Goal: Task Accomplishment & Management: Manage account settings

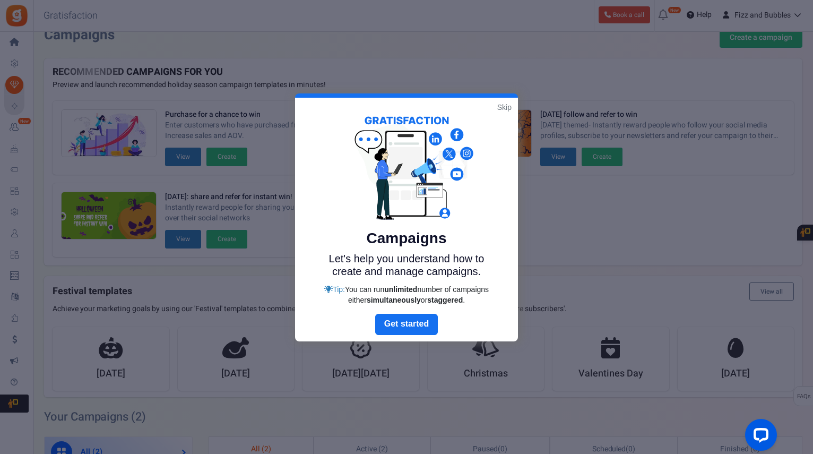
click at [504, 106] on link "Skip" at bounding box center [504, 107] width 14 height 11
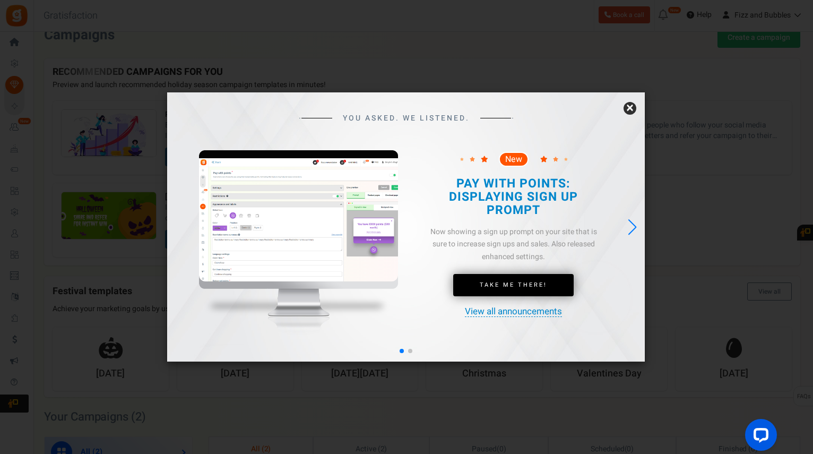
click at [633, 108] on link "×" at bounding box center [630, 108] width 13 height 13
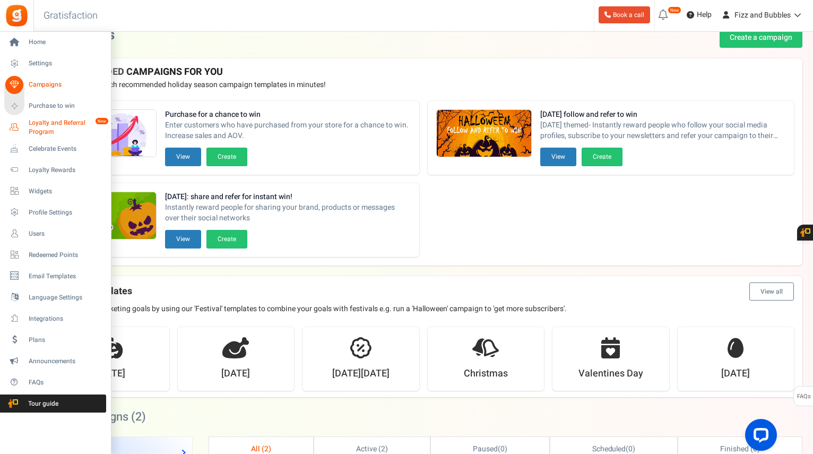
click at [42, 124] on span "Loyalty and Referral Program" at bounding box center [67, 127] width 77 height 18
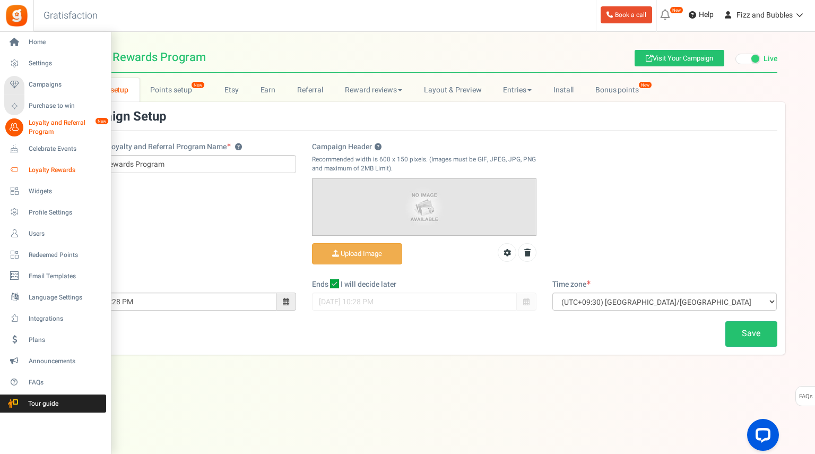
click at [55, 171] on span "Loyalty Rewards" at bounding box center [66, 170] width 74 height 9
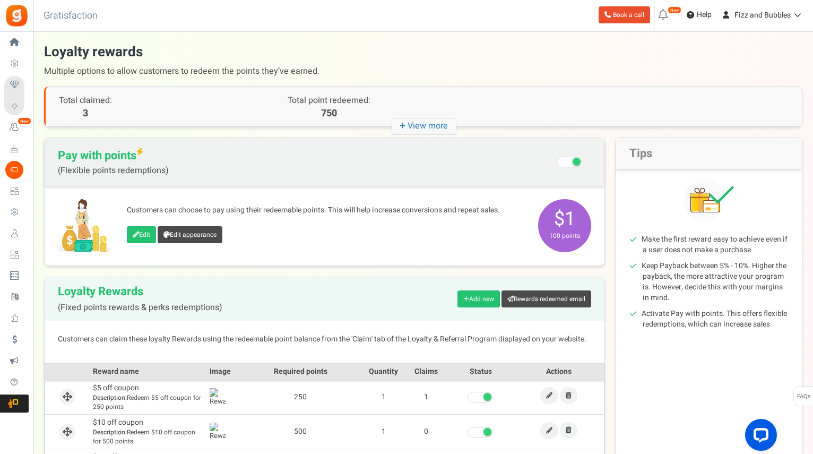
click at [0, 0] on span "Users" at bounding box center [0, 0] width 0 height 0
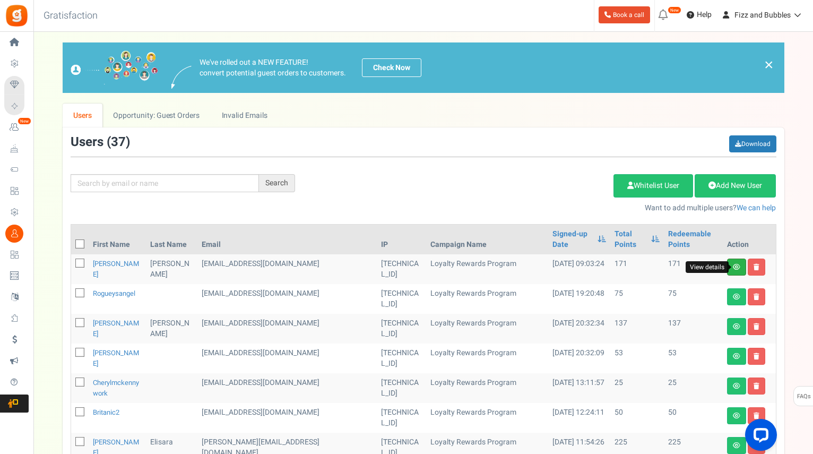
click at [734, 265] on icon at bounding box center [736, 267] width 7 height 6
